Goal: Information Seeking & Learning: Check status

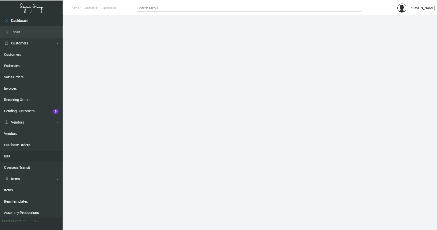
drag, startPoint x: 10, startPoint y: 188, endPoint x: 49, endPoint y: 159, distance: 49.1
click at [10, 188] on link "Items" at bounding box center [31, 189] width 63 height 11
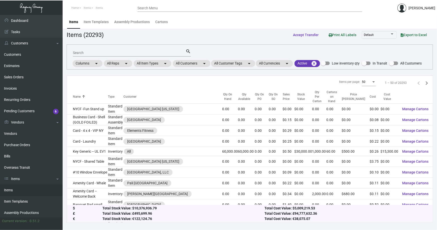
click at [88, 54] on input "Search" at bounding box center [129, 53] width 113 height 4
type input "[PERSON_NAME]"
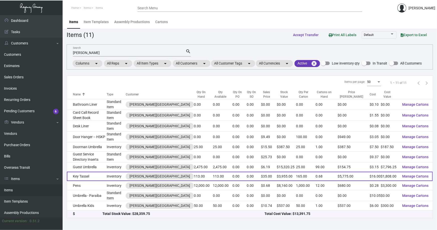
click at [96, 171] on td "Key Tassel" at bounding box center [87, 175] width 40 height 9
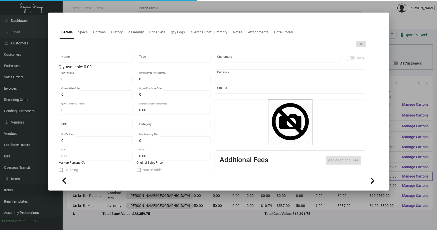
type input "Key Tassel"
type input "Inventory"
type input "113"
type input "$ 43.42857"
type input "Overseas"
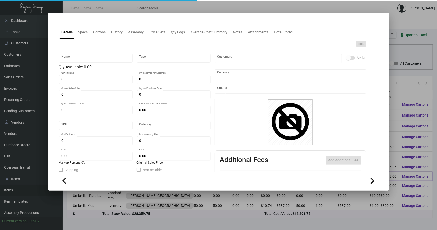
type input "165"
type input "$ 16.00"
type input "$ 35.00"
checkbox input "true"
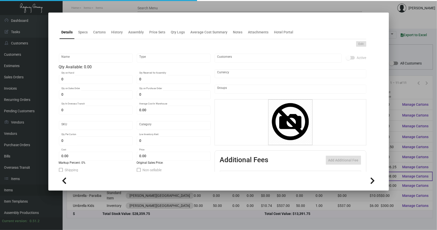
type input "United States Dollar $"
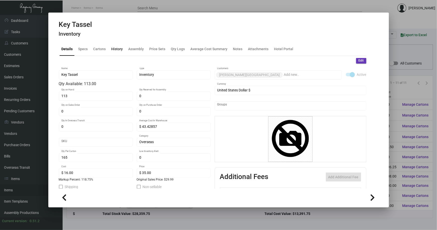
click at [120, 48] on div "History" at bounding box center [118, 48] width 12 height 5
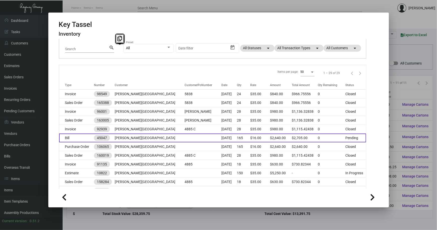
scroll to position [45, 0]
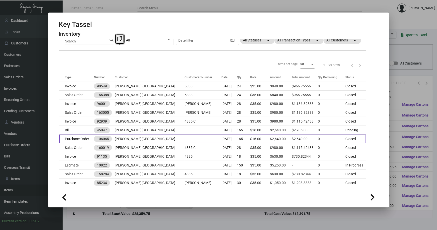
click at [185, 139] on td at bounding box center [203, 138] width 37 height 9
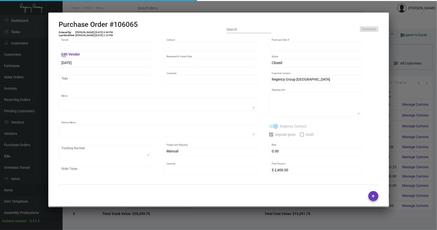
type input "A&S IMPORTS"
type input "[PERSON_NAME]"
type input "106065"
type input "[DATE]"
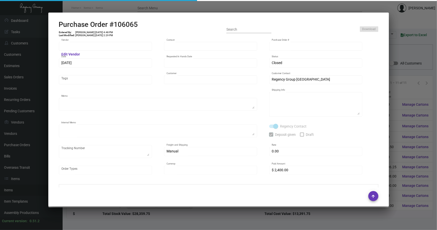
type input "[PERSON_NAME][GEOGRAPHIC_DATA]"
type textarea "Repeat Previous PO 95049."
type textarea "Regency Group NJ - [PERSON_NAME] [STREET_ADDRESS]"
type textarea "NJ Warehouse. CC paid [DATE] 6205 TSW Paid balance of $305.00 [DATE] 1246"
checkbox input "true"
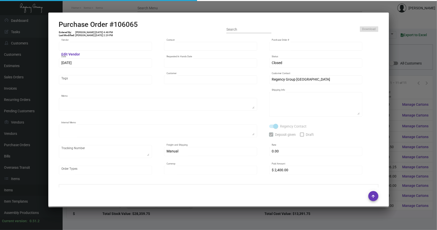
checkbox input "true"
type input "$ 0.00"
type input "United States Dollar $"
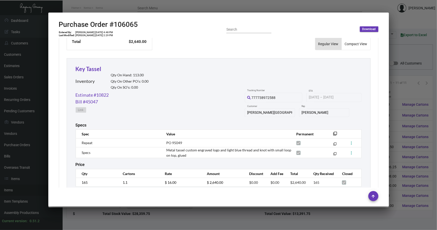
scroll to position [207, 0]
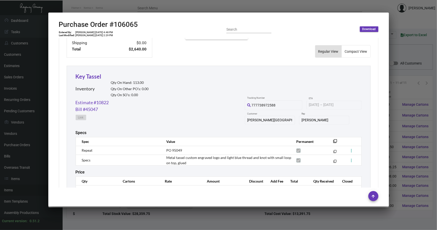
click at [399, 90] on div at bounding box center [218, 115] width 437 height 230
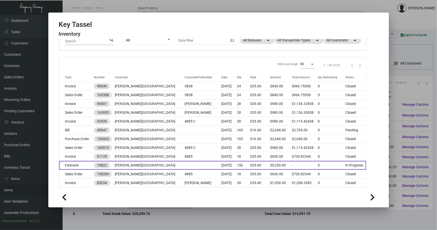
click at [92, 164] on td "Estimate" at bounding box center [76, 165] width 35 height 9
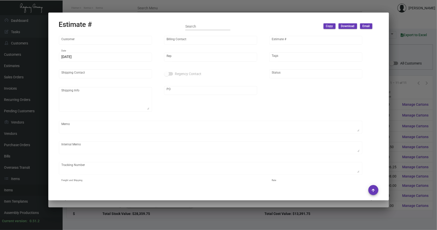
type input "[PERSON_NAME][GEOGRAPHIC_DATA]"
type input "Accounts Payable"
type input "10822"
type input "[DATE]"
type input "[PERSON_NAME]"
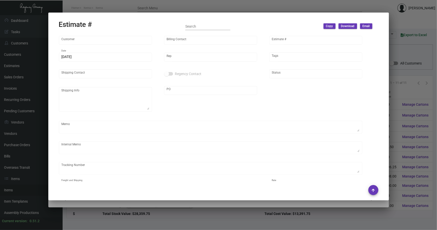
type textarea "NJ Warehouse."
type input "United States Dollar $"
type input "$ 0.00"
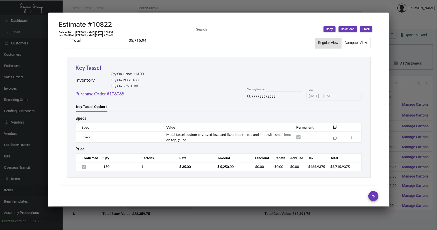
scroll to position [252, 0]
click at [400, 118] on div at bounding box center [218, 115] width 437 height 230
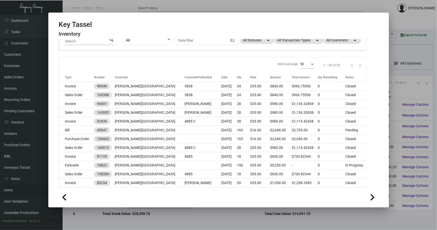
click at [400, 118] on div at bounding box center [218, 115] width 437 height 230
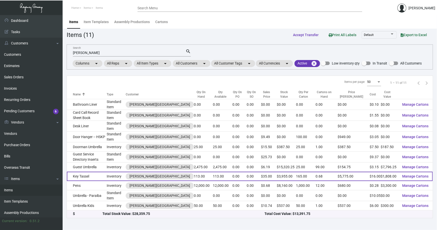
click at [90, 171] on td "Key Tassel" at bounding box center [87, 175] width 40 height 9
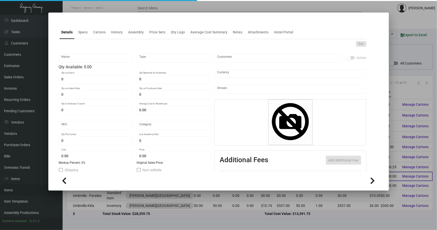
type input "Key Tassel"
type input "Inventory"
type input "113"
type input "$ 43.42857"
type input "Overseas"
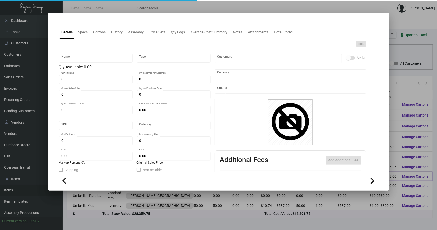
type input "165"
type input "$ 16.00"
type input "$ 35.00"
checkbox input "true"
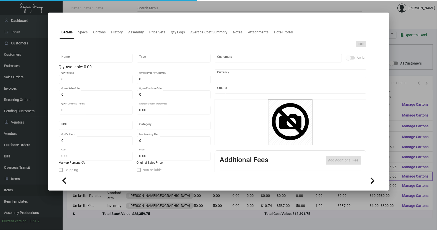
type input "United States Dollar $"
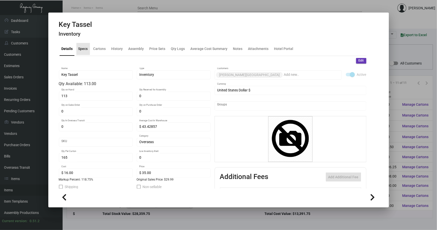
click at [80, 48] on div "Specs" at bounding box center [83, 48] width 10 height 5
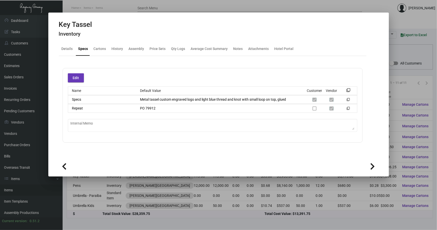
click at [400, 52] on div at bounding box center [218, 115] width 437 height 230
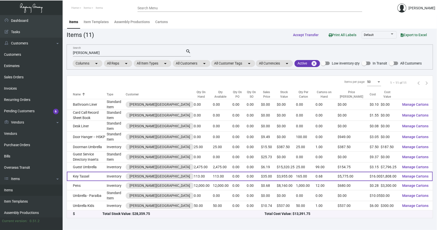
click at [95, 171] on td "Key Tassel" at bounding box center [87, 175] width 40 height 9
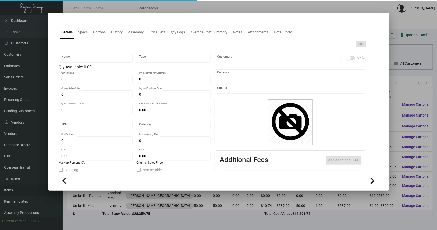
type input "Key Tassel"
type input "Inventory"
type input "113"
type input "$ 43.42857"
type input "Overseas"
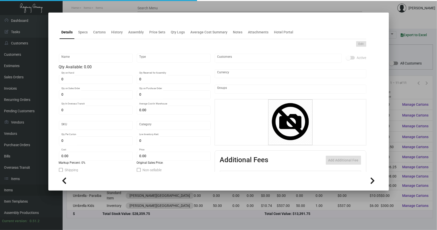
type input "165"
type input "$ 16.00"
type input "$ 35.00"
checkbox input "true"
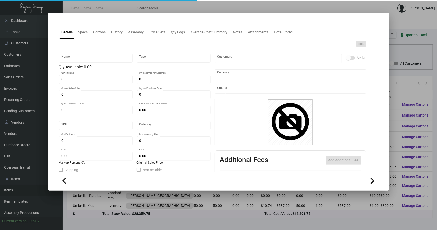
type input "United States Dollar $"
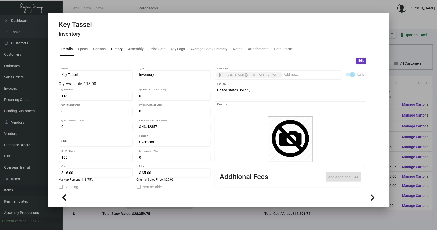
click at [114, 48] on div "History" at bounding box center [118, 48] width 12 height 5
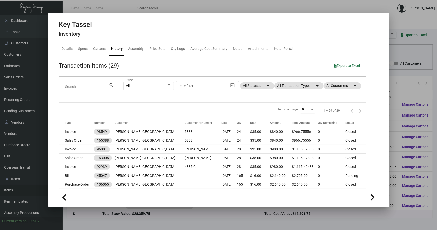
click at [401, 51] on div at bounding box center [218, 115] width 437 height 230
